Goal: Task Accomplishment & Management: Use online tool/utility

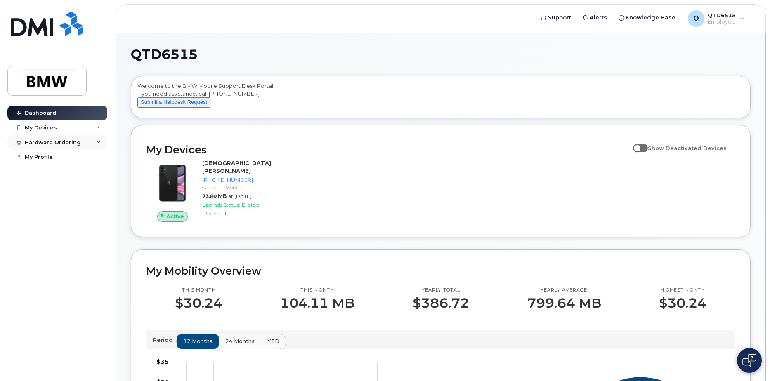
click at [76, 144] on div "Hardware Ordering" at bounding box center [53, 142] width 56 height 7
click at [72, 129] on div "My Devices" at bounding box center [57, 127] width 100 height 15
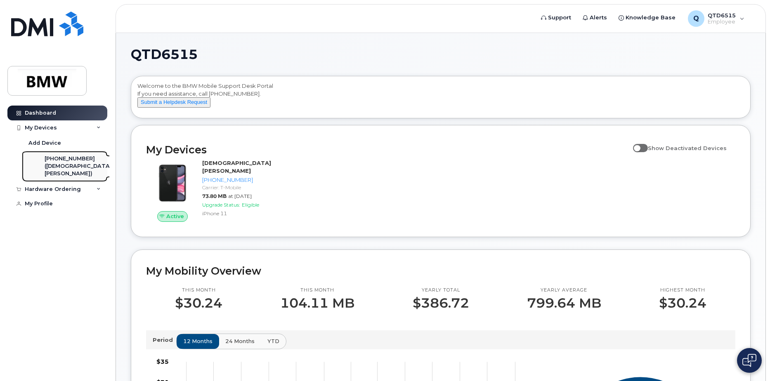
click at [70, 172] on div "([DEMOGRAPHIC_DATA][PERSON_NAME])" at bounding box center [78, 170] width 67 height 15
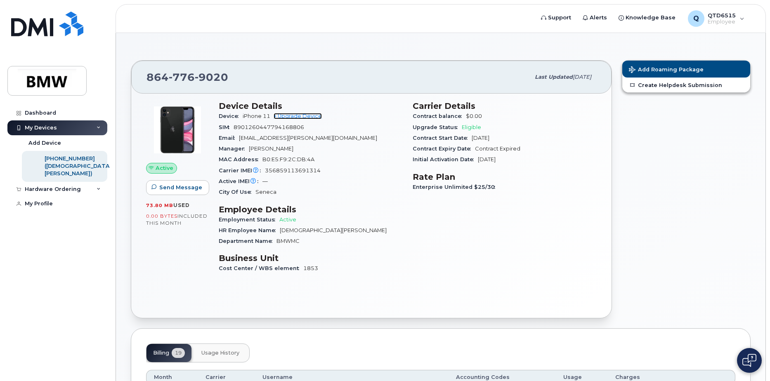
click at [301, 117] on link "+ Upgrade Device" at bounding box center [297, 116] width 48 height 6
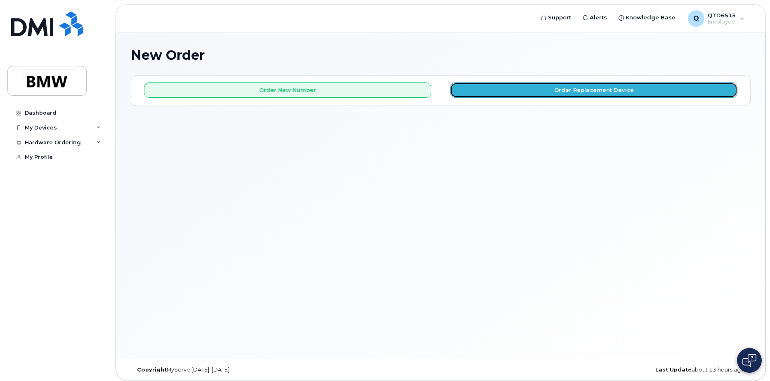
click at [604, 91] on button "Order Replacement Device" at bounding box center [593, 90] width 287 height 15
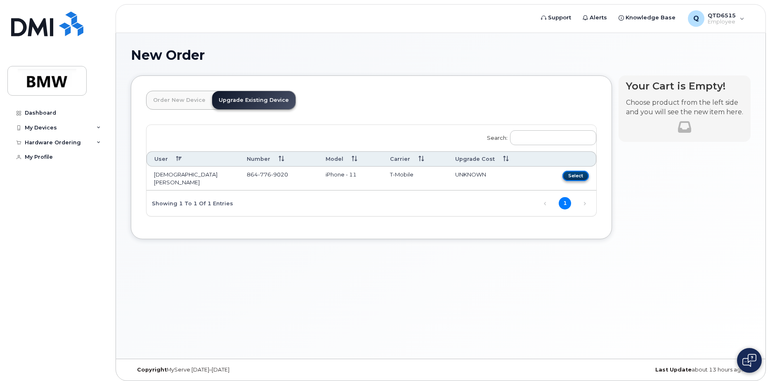
click at [577, 179] on button "Select" at bounding box center [575, 176] width 26 height 10
